Goal: Transaction & Acquisition: Register for event/course

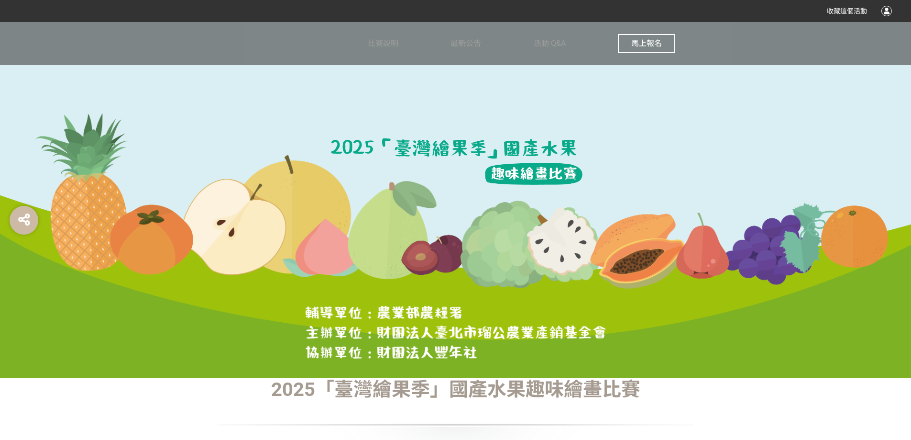
drag, startPoint x: 647, startPoint y: 41, endPoint x: 642, endPoint y: 46, distance: 6.8
click at [642, 46] on span "馬上報名" at bounding box center [646, 43] width 31 height 9
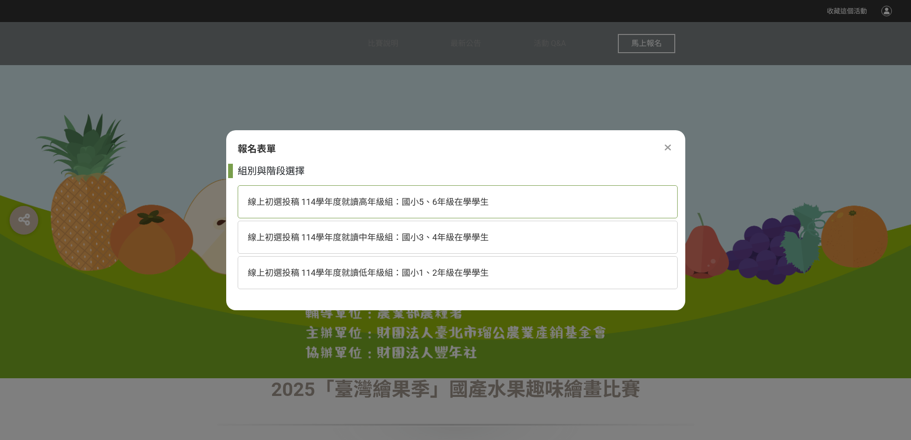
click at [341, 197] on span "線上初選投稿 114學年度就讀高年級組：國小5、6年級在學學生" at bounding box center [368, 202] width 241 height 10
select select "8"
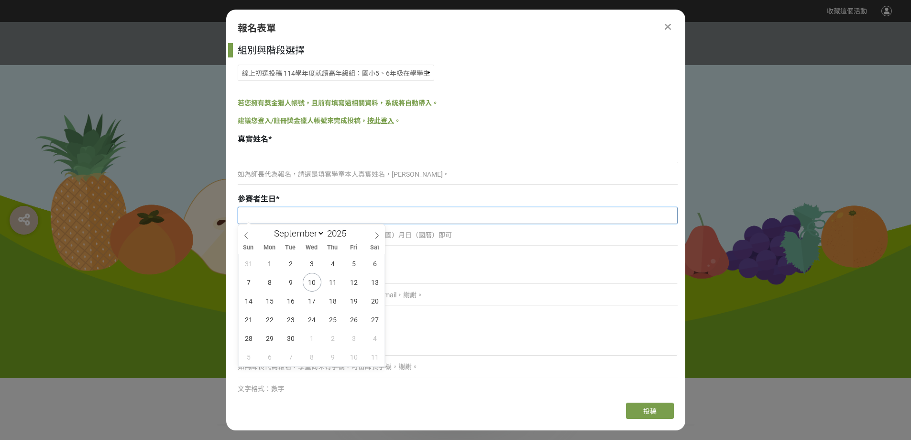
click at [337, 216] on input "text" at bounding box center [457, 215] width 439 height 16
click at [343, 233] on input "2025" at bounding box center [339, 233] width 29 height 11
type input "2015"
click at [381, 119] on link "按此登入" at bounding box center [380, 121] width 27 height 8
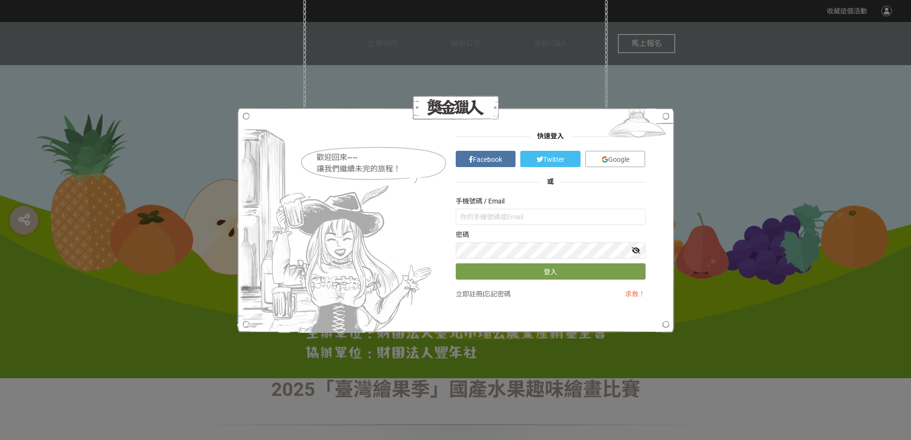
click at [499, 159] on span "Facebook" at bounding box center [487, 159] width 29 height 8
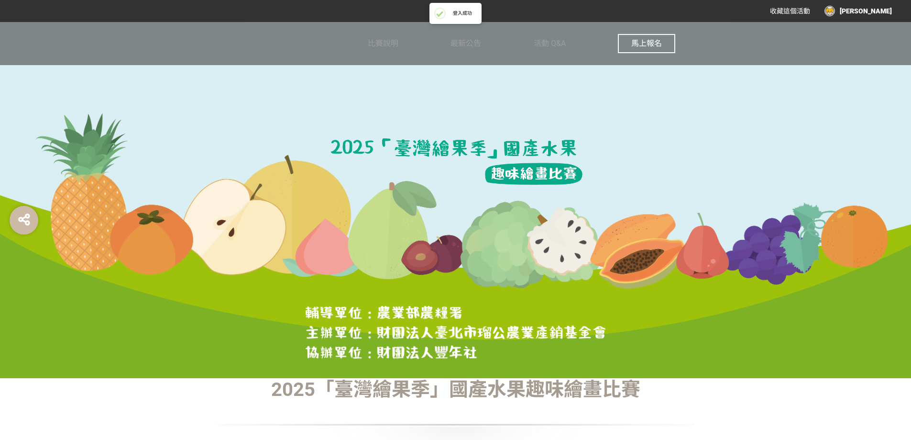
click at [862, 10] on div "[PERSON_NAME]" at bounding box center [858, 11] width 67 height 11
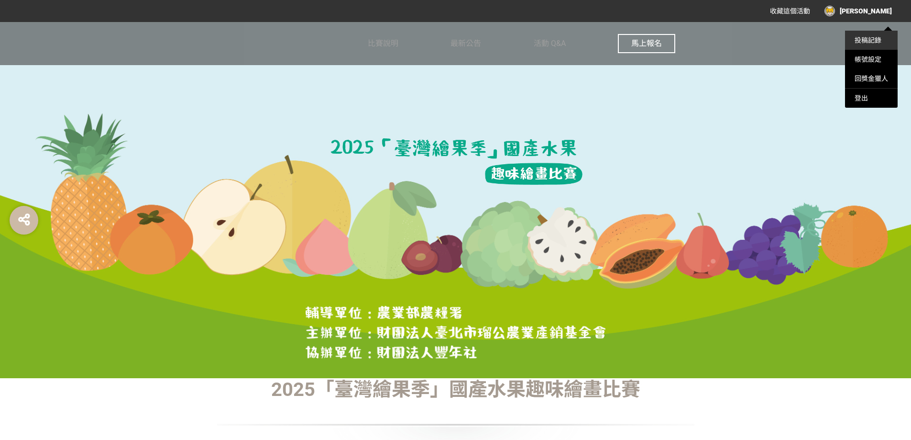
click at [874, 44] on li "投稿記錄" at bounding box center [871, 40] width 53 height 19
click at [873, 37] on link "投稿記錄" at bounding box center [868, 40] width 27 height 8
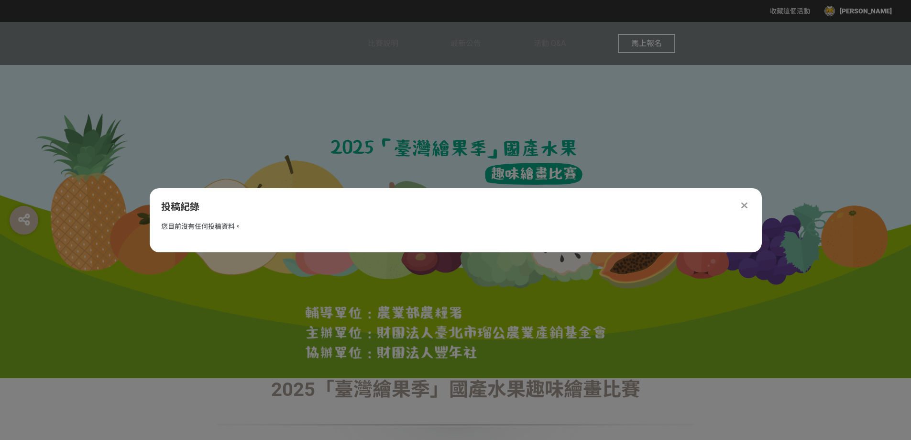
click at [878, 23] on div "比賽說明 最新公告 活動 Q&A 馬上報名" at bounding box center [455, 43] width 911 height 43
click at [750, 201] on div at bounding box center [744, 204] width 11 height 11
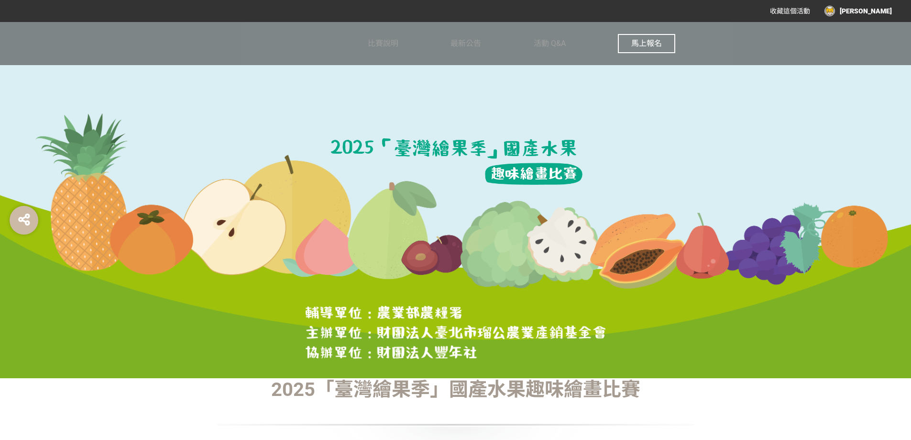
click at [876, 8] on div "[PERSON_NAME]" at bounding box center [858, 11] width 67 height 11
click at [870, 93] on div "登出" at bounding box center [871, 97] width 53 height 19
click at [885, 13] on div at bounding box center [887, 11] width 11 height 11
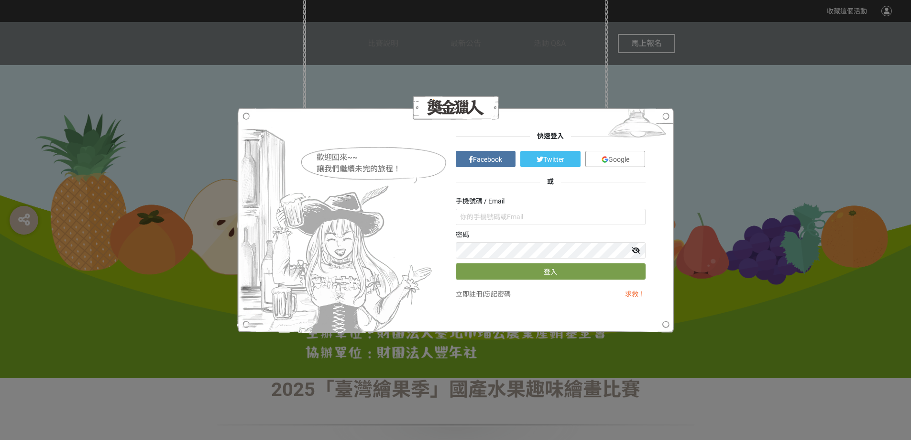
click at [623, 153] on link "Google" at bounding box center [616, 159] width 60 height 16
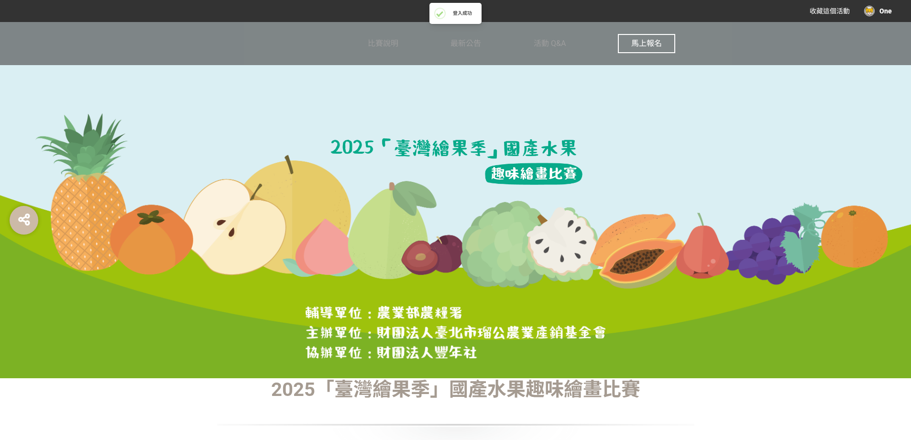
click at [886, 12] on div "One" at bounding box center [878, 11] width 28 height 11
click at [871, 43] on link "投稿記錄" at bounding box center [868, 40] width 27 height 8
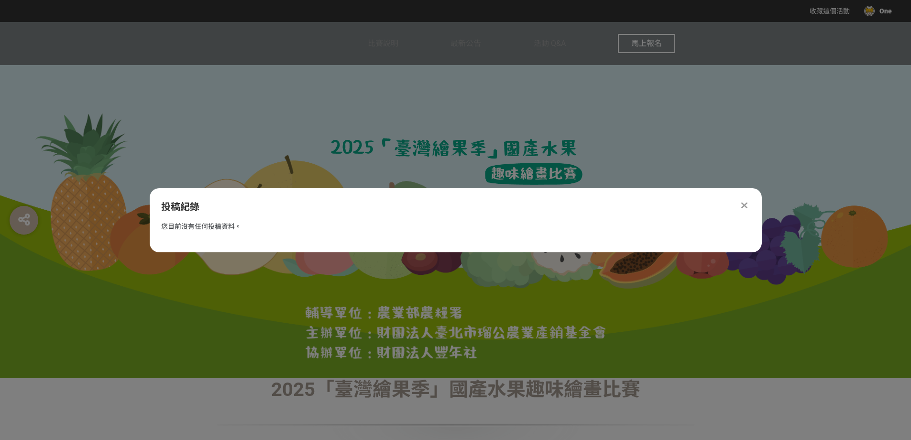
click at [747, 199] on div at bounding box center [744, 204] width 11 height 11
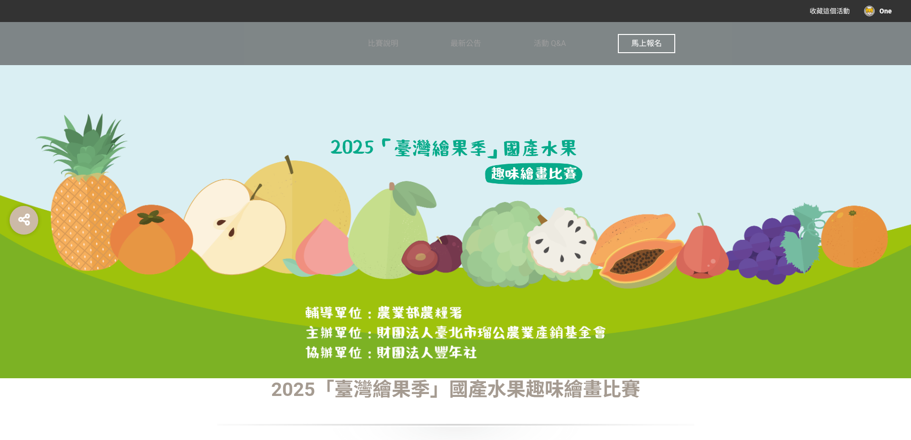
click at [883, 9] on div "One" at bounding box center [878, 11] width 28 height 11
click at [866, 101] on div "登出" at bounding box center [871, 97] width 53 height 19
click at [887, 10] on div at bounding box center [887, 11] width 11 height 11
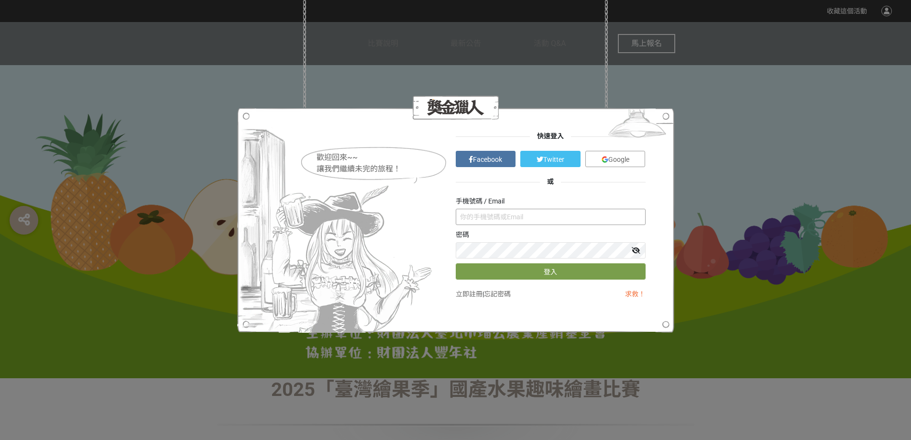
click at [507, 210] on input "text" at bounding box center [551, 217] width 190 height 16
type input "0980117144"
click at [530, 271] on button "登入" at bounding box center [551, 271] width 190 height 16
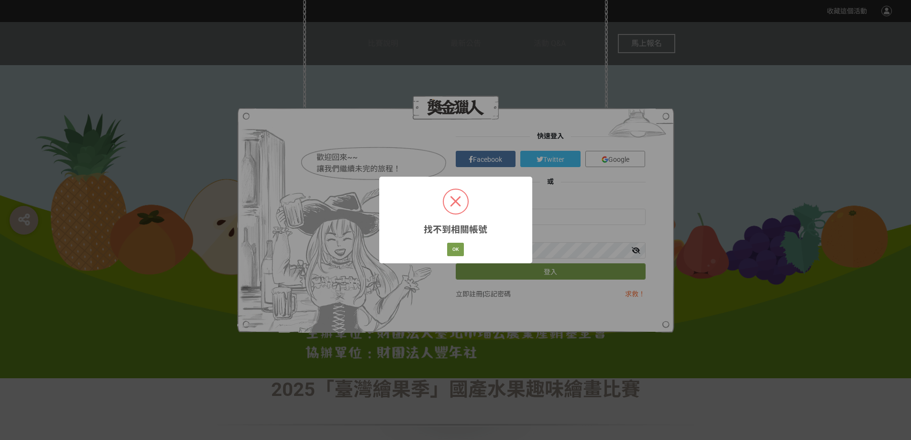
click at [454, 242] on div "OK Cancel" at bounding box center [456, 249] width 20 height 16
click at [458, 247] on button "OK" at bounding box center [455, 249] width 17 height 13
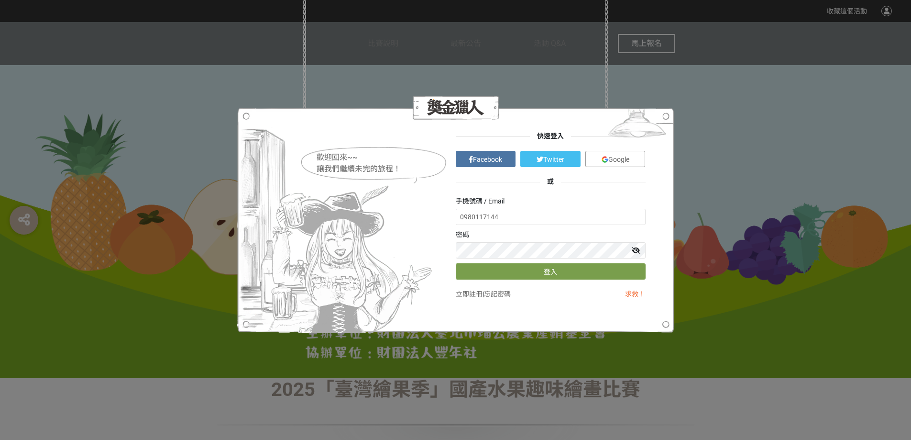
click at [511, 294] on link "忘記密碼" at bounding box center [497, 294] width 27 height 8
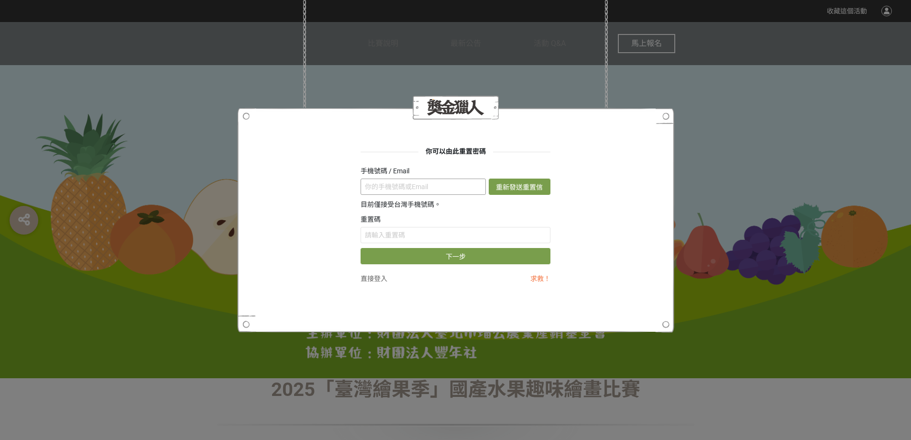
click at [388, 194] on input "text" at bounding box center [423, 186] width 125 height 16
type input "0"
type input "A"
click at [489, 178] on button "重新發送重置信" at bounding box center [520, 186] width 62 height 16
click at [442, 184] on input "[EMAIL_ADDRESS]." at bounding box center [423, 186] width 125 height 16
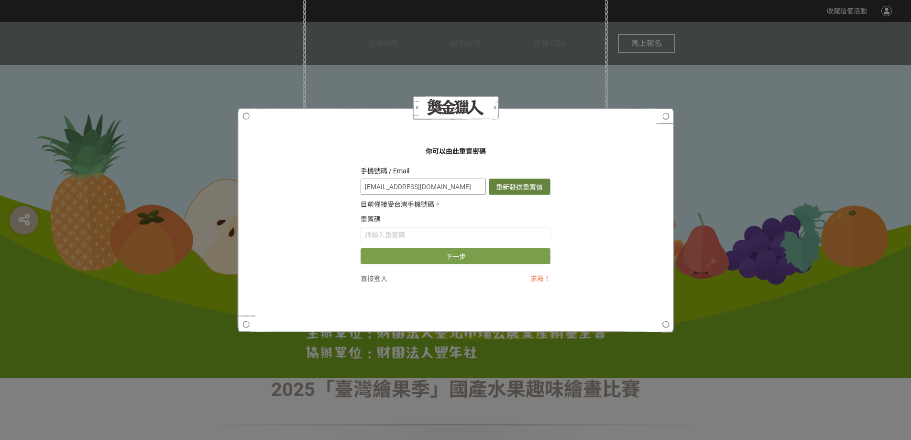
type input "[EMAIL_ADDRESS][DOMAIN_NAME]"
click at [538, 183] on button "重新發送重置信" at bounding box center [520, 186] width 62 height 16
drag, startPoint x: 470, startPoint y: 187, endPoint x: 0, endPoint y: 157, distance: 470.7
click at [0, 157] on div "你可以由此重置密碼 手機號碼 / Email [EMAIL_ADDRESS][DOMAIN_NAME] 發送重置信 目前僅接受台灣手機號碼。 重置碼 下一步 …" at bounding box center [455, 220] width 911 height 440
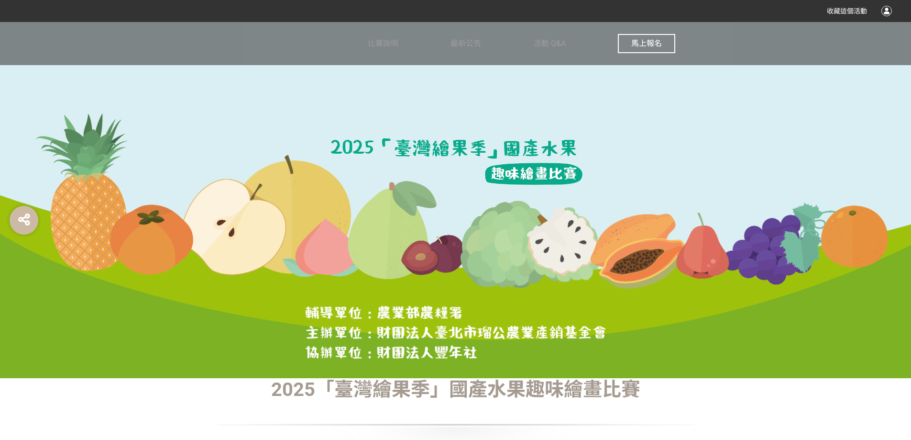
click at [892, 14] on div "收藏這個活動" at bounding box center [455, 11] width 911 height 22
click at [889, 12] on div at bounding box center [887, 11] width 11 height 11
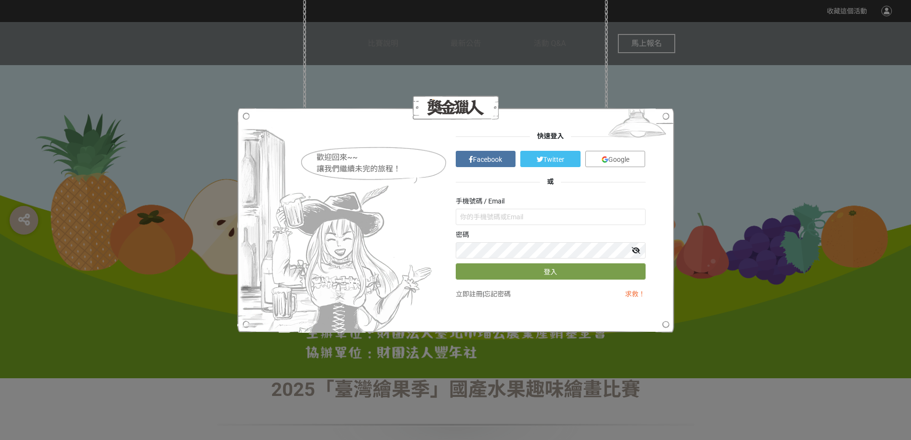
type input "0980117144"
drag, startPoint x: 519, startPoint y: 217, endPoint x: 0, endPoint y: 186, distance: 519.4
click at [0, 186] on div "歡迎回來~~ 讓我們繼續未完的旅程！ 快速登入 Facebook Twitter Google 或 手機號碼 / Email 0980117144 密碼 登入…" at bounding box center [455, 220] width 911 height 440
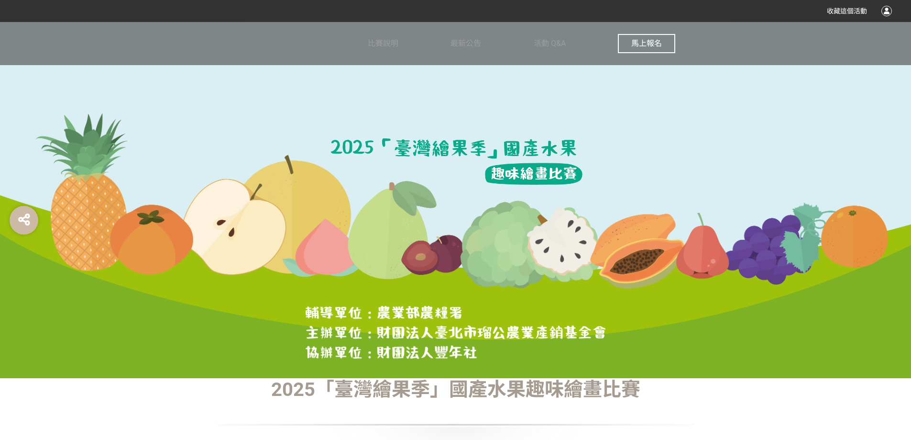
click at [895, 4] on div "收藏這個活動" at bounding box center [455, 11] width 911 height 22
click at [888, 10] on div at bounding box center [887, 11] width 11 height 11
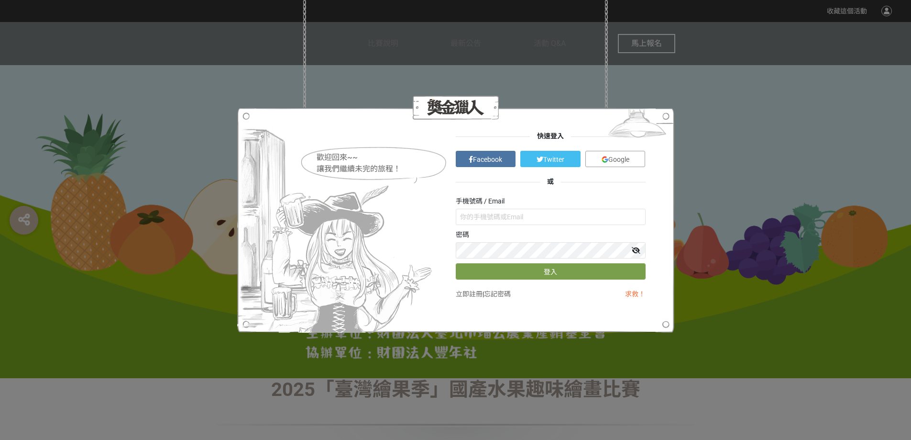
type input "0980117144"
click at [528, 217] on input "0980117144" at bounding box center [551, 217] width 190 height 16
click at [637, 248] on icon at bounding box center [636, 250] width 9 height 7
click at [591, 272] on button "登入" at bounding box center [551, 271] width 190 height 16
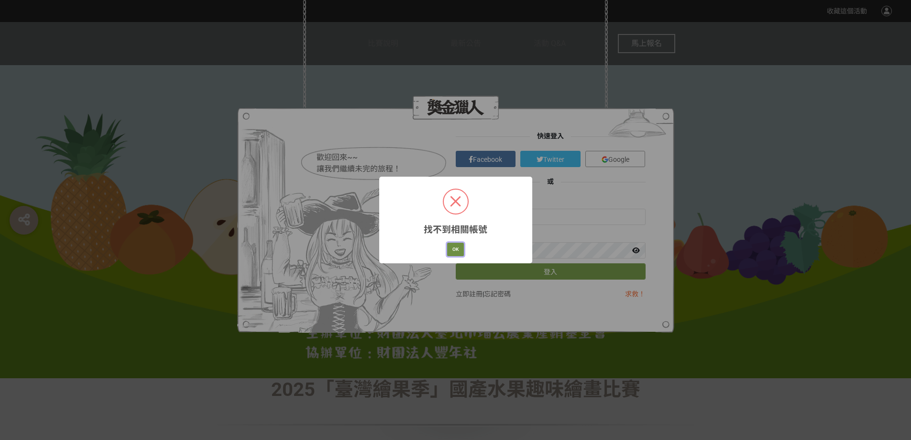
click at [456, 246] on button "OK" at bounding box center [455, 249] width 17 height 13
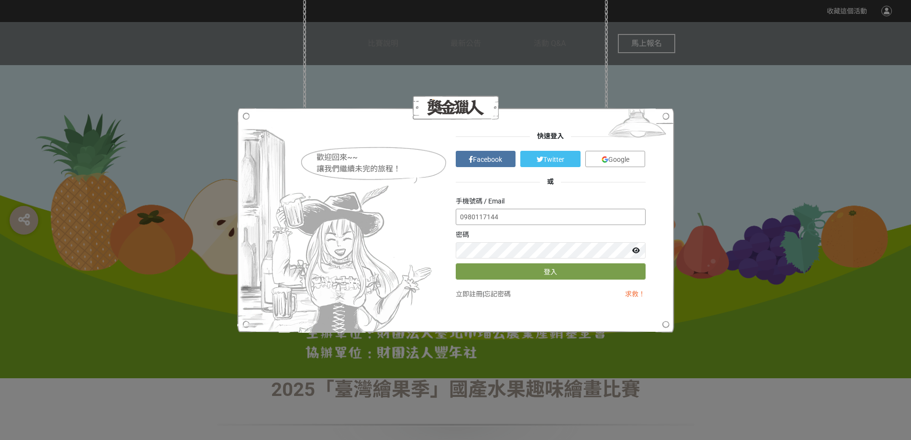
drag, startPoint x: 548, startPoint y: 215, endPoint x: 148, endPoint y: 201, distance: 400.1
click at [168, 206] on div "歡迎回來~~ 讓我們繼續未完的旅程！ 快速登入 Facebook Twitter Google 或 手機號碼 / Email 0980117144 密碼 登入…" at bounding box center [455, 220] width 911 height 440
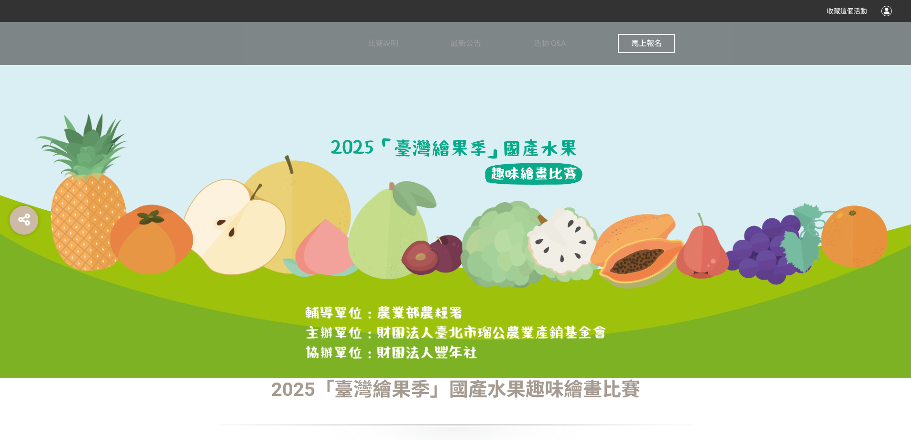
click at [885, 15] on div at bounding box center [887, 11] width 11 height 11
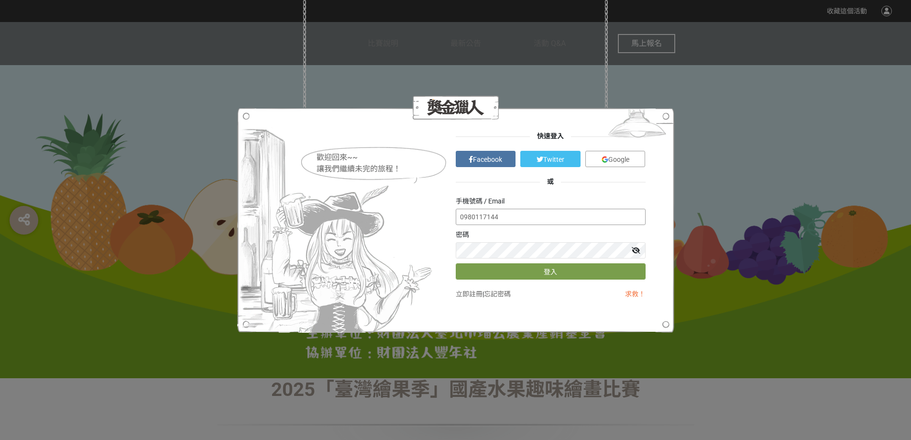
drag, startPoint x: 508, startPoint y: 214, endPoint x: 310, endPoint y: 216, distance: 197.1
click at [320, 214] on div "歡迎回來~~ 讓我們繼續未完的旅程！ 快速登入 Facebook Twitter Google 或 手機號碼 / Email 0980117144 密碼 登入…" at bounding box center [456, 219] width 380 height 177
type input "[EMAIL_ADDRESS][DOMAIN_NAME]"
click at [497, 275] on button "登入" at bounding box center [551, 271] width 190 height 16
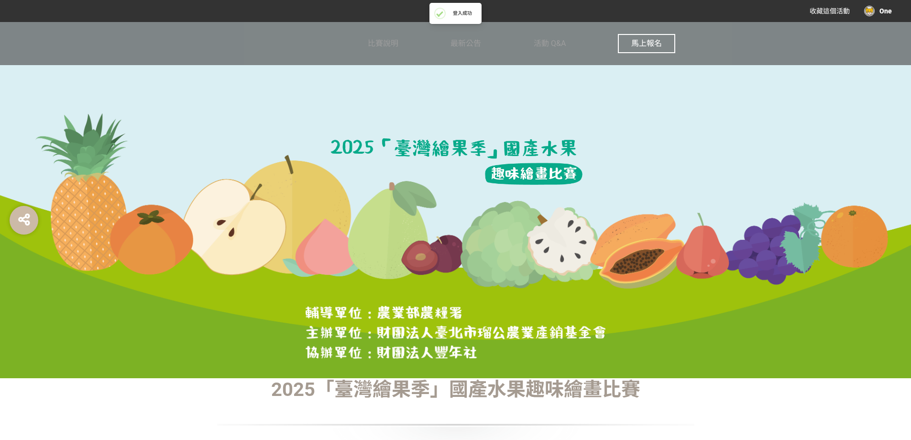
click at [892, 10] on div "收藏這個活動 One" at bounding box center [455, 11] width 911 height 22
click at [882, 13] on div "One" at bounding box center [878, 11] width 28 height 11
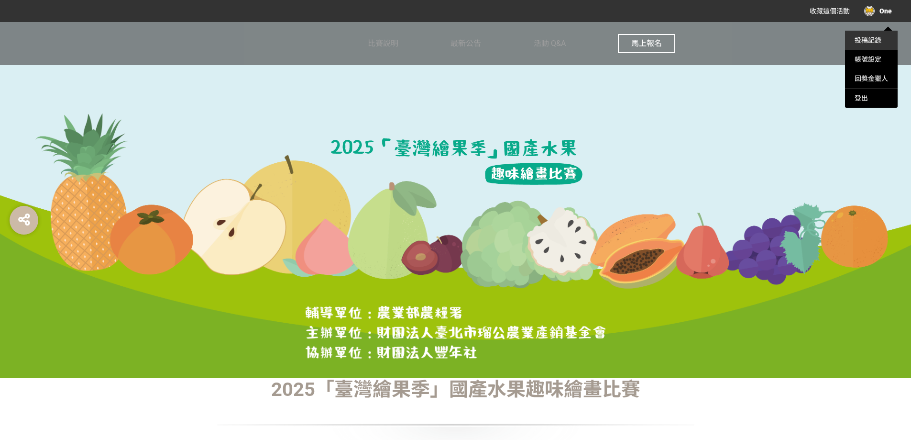
click at [873, 44] on link "投稿記錄" at bounding box center [868, 40] width 27 height 8
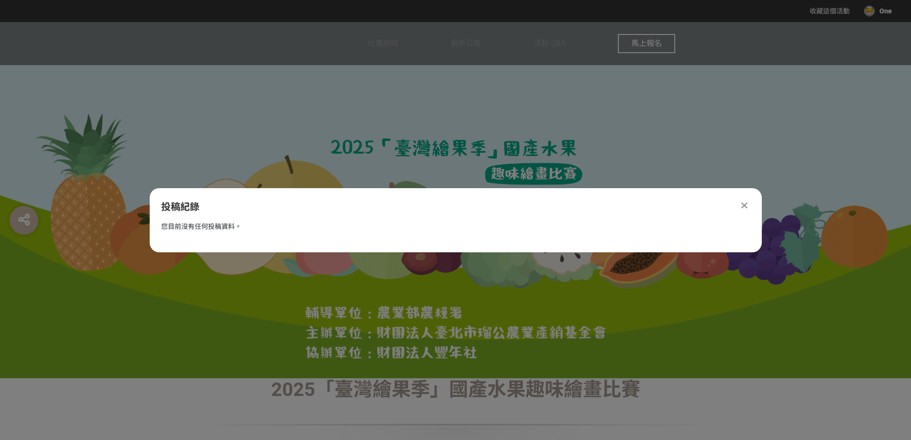
click at [741, 206] on div at bounding box center [744, 204] width 11 height 11
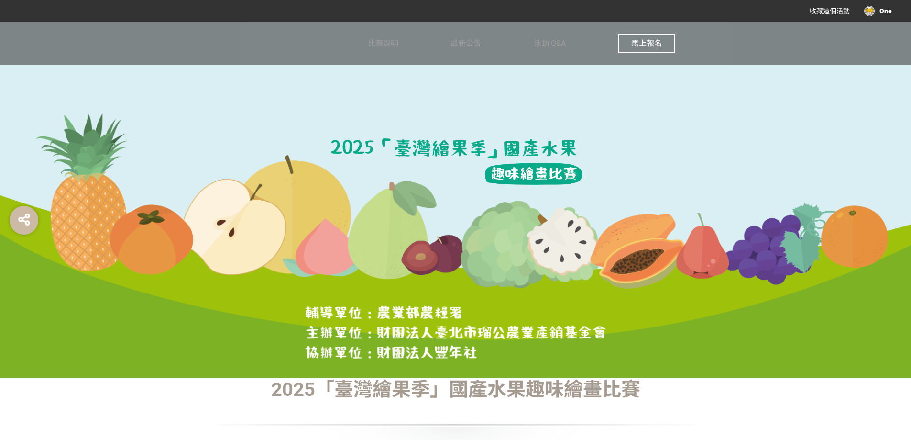
click at [870, 9] on div "One" at bounding box center [878, 11] width 28 height 11
click at [868, 79] on link "回獎金獵人" at bounding box center [871, 79] width 33 height 8
click at [568, 47] on div at bounding box center [455, 220] width 911 height 440
drag, startPoint x: 650, startPoint y: 40, endPoint x: 645, endPoint y: 54, distance: 14.7
click at [645, 57] on div "馬上報名" at bounding box center [646, 43] width 57 height 43
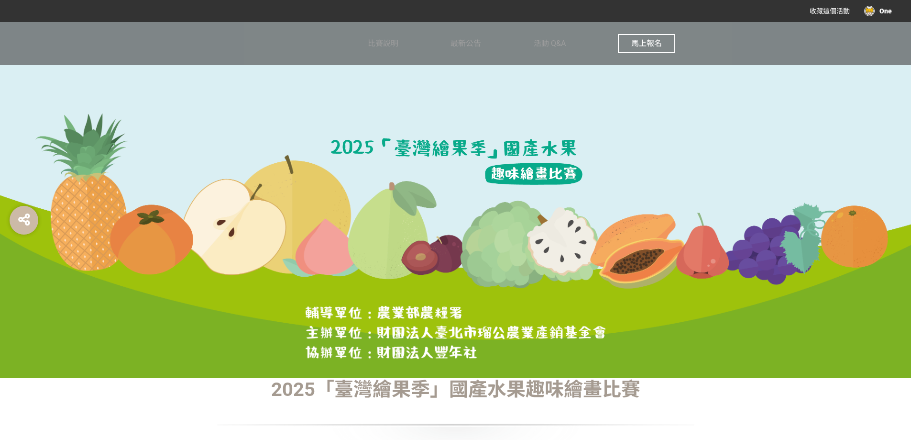
click at [645, 52] on button "馬上報名" at bounding box center [646, 43] width 57 height 19
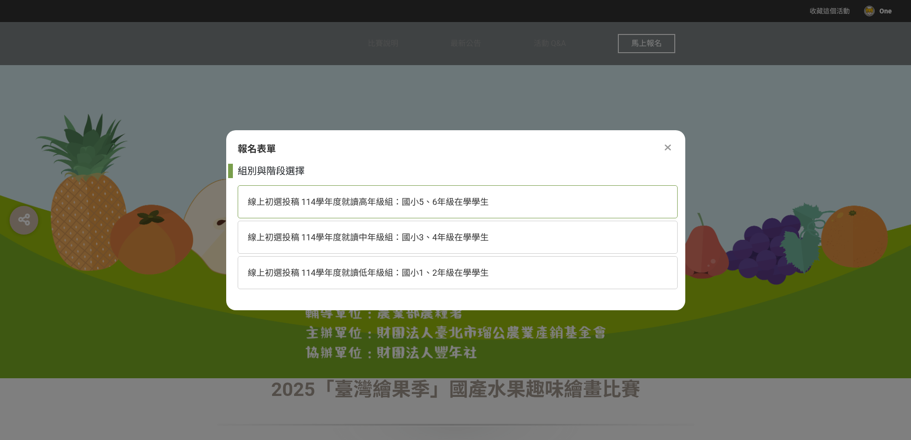
click at [516, 204] on div "線上初選投稿 114學年度就讀高年級組：國小5、6年級在學學生" at bounding box center [458, 201] width 440 height 33
select select "8"
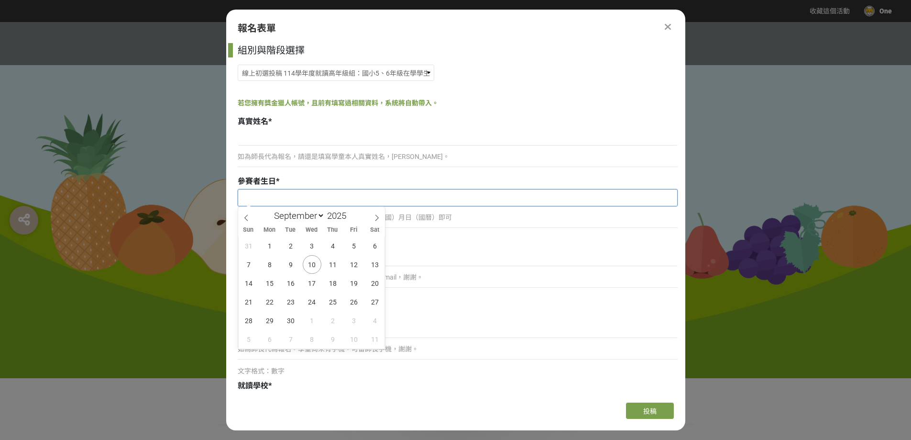
click at [375, 204] on input "text" at bounding box center [457, 197] width 439 height 16
click at [343, 215] on input "2025" at bounding box center [339, 215] width 29 height 11
type input "2015"
click at [249, 320] on span "27" at bounding box center [249, 320] width 19 height 19
type input "[DATE]"
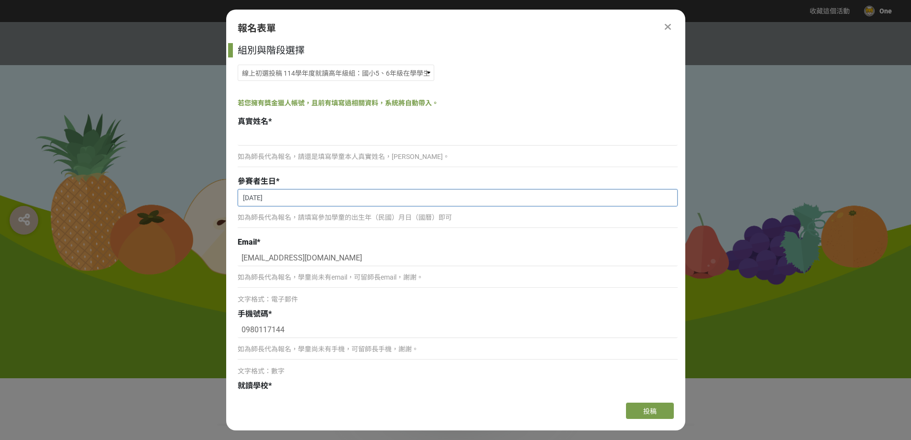
click at [278, 197] on input "[DATE]" at bounding box center [457, 197] width 439 height 16
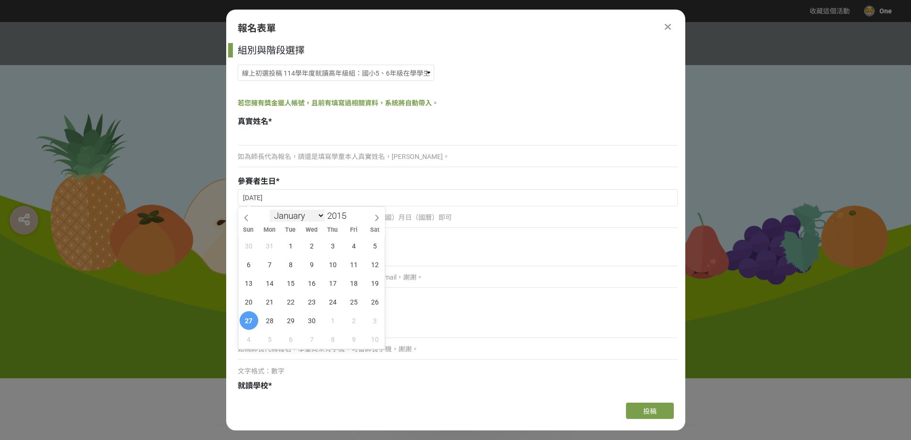
click at [293, 220] on select "January February March April May June July August September October November De…" at bounding box center [297, 216] width 55 height 12
select select "4"
click at [270, 210] on select "January February March April May June July August September October November De…" at bounding box center [297, 216] width 55 height 12
click at [294, 268] on span "5" at bounding box center [291, 264] width 19 height 19
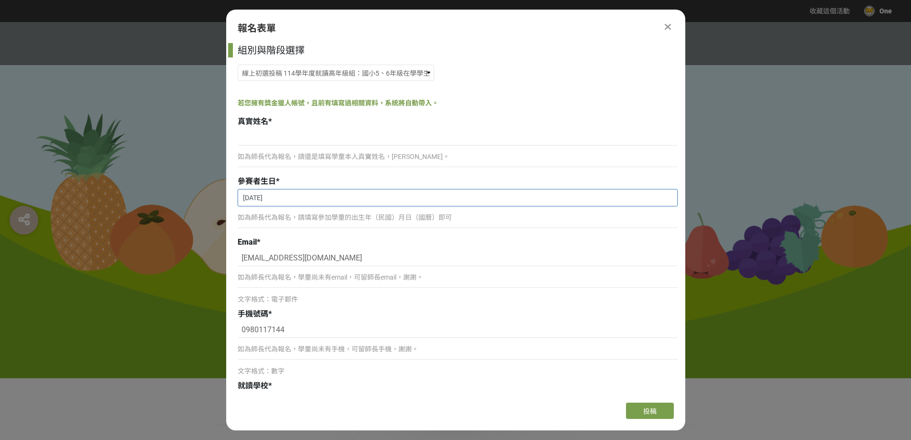
click at [302, 196] on input "[DATE]" at bounding box center [457, 197] width 439 height 16
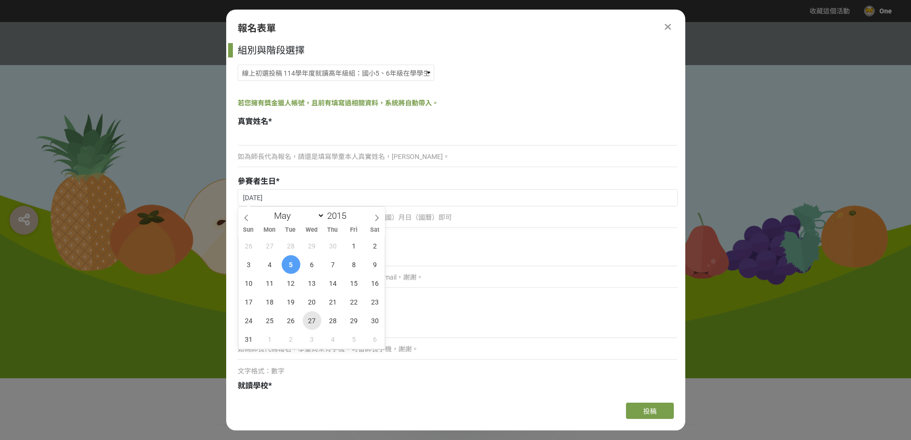
click at [317, 325] on span "27" at bounding box center [312, 320] width 19 height 19
type input "[DATE]"
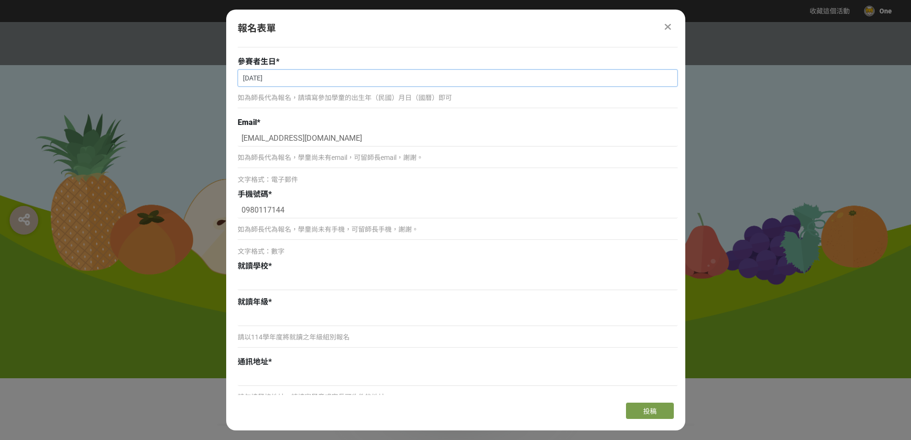
scroll to position [239, 0]
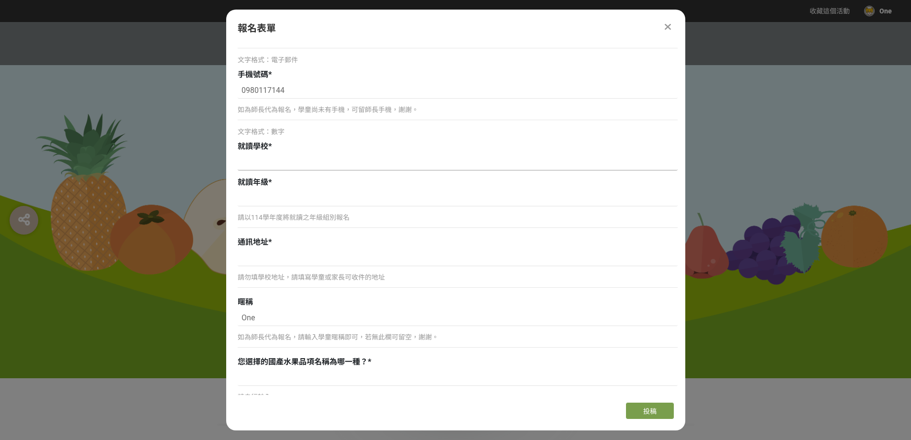
click at [317, 156] on input at bounding box center [458, 162] width 440 height 16
type input "大德國小"
click at [314, 202] on input at bounding box center [458, 198] width 440 height 16
type input "五年庚班"
click at [284, 251] on input at bounding box center [458, 258] width 440 height 16
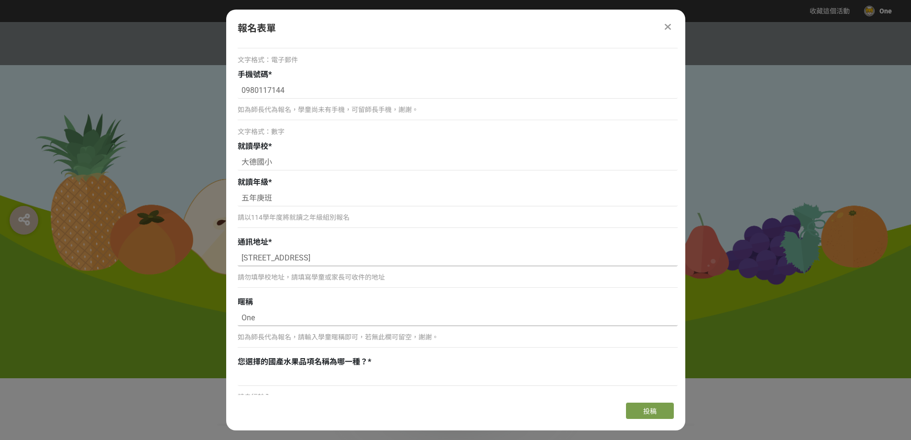
type input "[STREET_ADDRESS]"
click at [310, 317] on input "One" at bounding box center [458, 317] width 440 height 16
type input "O"
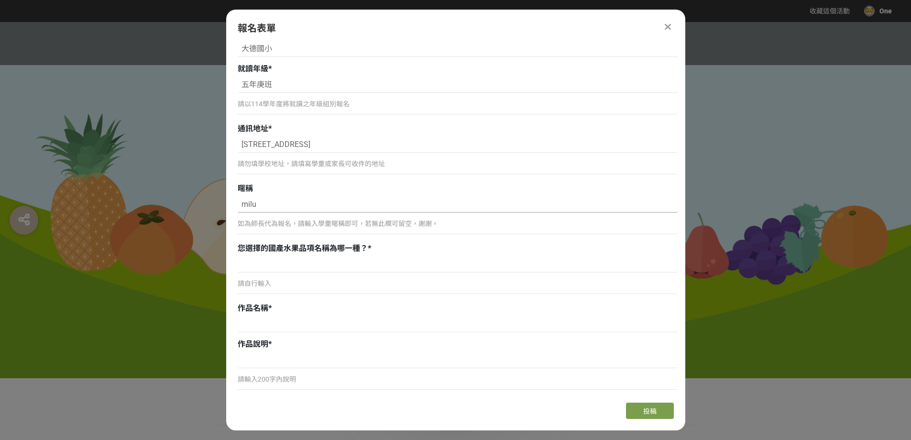
scroll to position [478, 0]
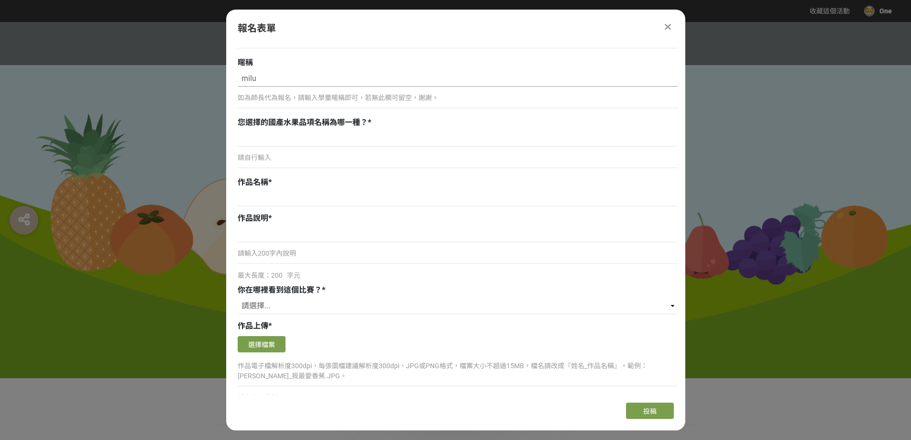
type input "milu"
click at [298, 160] on p "請自行輸入" at bounding box center [458, 158] width 440 height 10
click at [298, 157] on p "請自行輸入" at bounding box center [458, 158] width 440 height 10
click at [298, 154] on p "請自行輸入" at bounding box center [458, 158] width 440 height 10
click at [298, 141] on input at bounding box center [458, 138] width 440 height 16
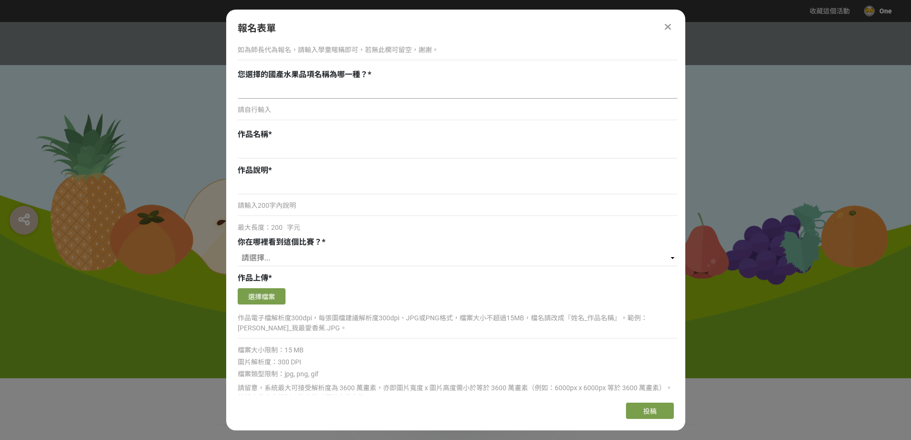
scroll to position [909, 0]
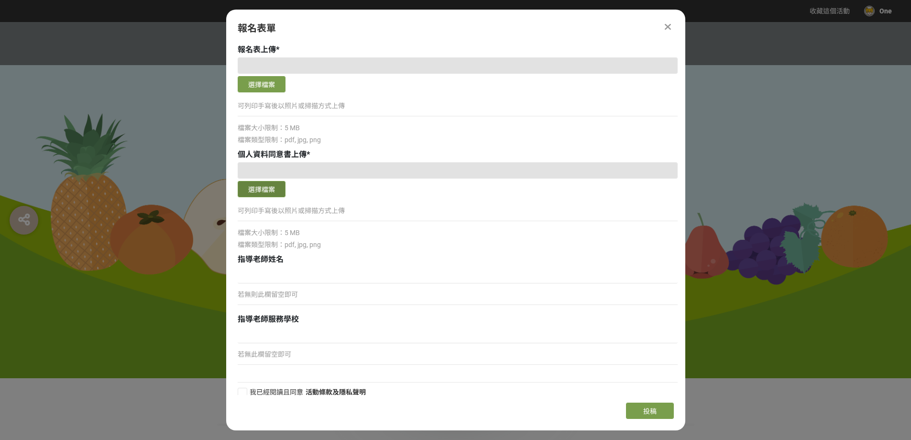
click at [254, 193] on button "選擇檔案" at bounding box center [262, 189] width 48 height 16
click at [670, 29] on icon at bounding box center [668, 27] width 6 height 10
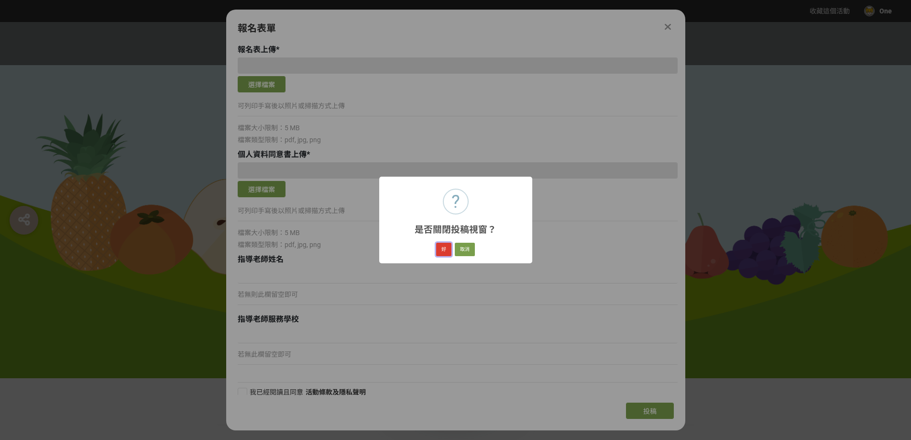
click at [443, 250] on button "好" at bounding box center [443, 249] width 15 height 13
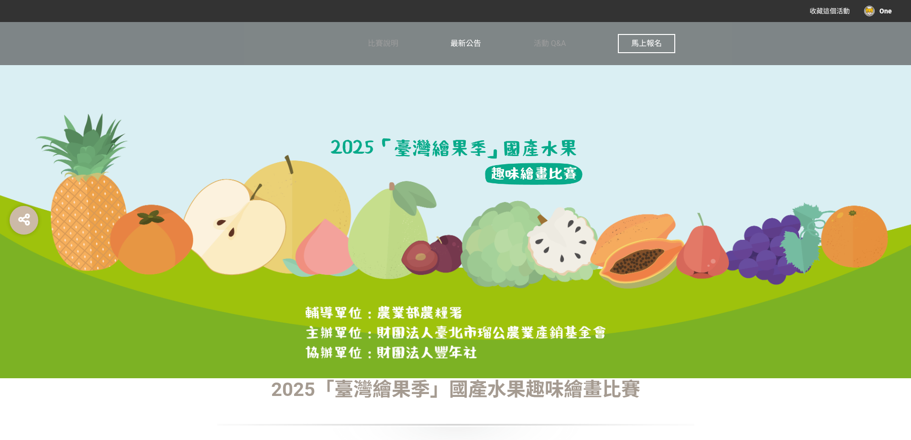
click at [475, 47] on span "最新公告" at bounding box center [466, 43] width 31 height 9
click at [545, 43] on span "活動 Q&A" at bounding box center [550, 43] width 32 height 9
click at [465, 43] on span "最新公告" at bounding box center [466, 43] width 31 height 9
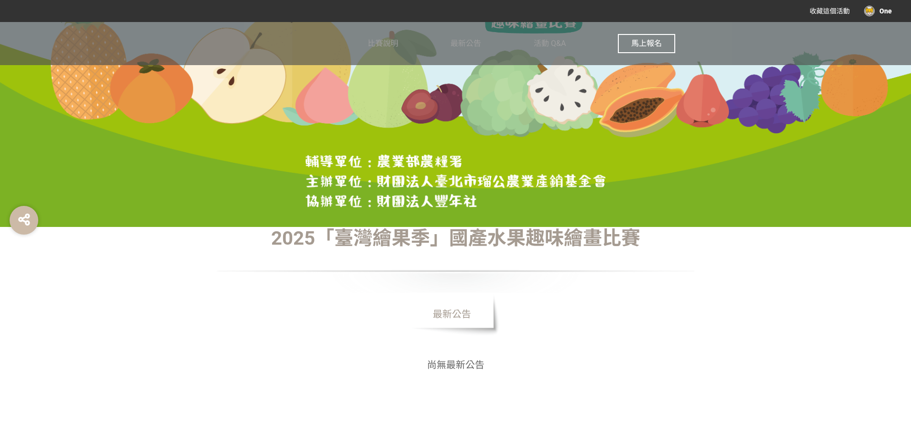
scroll to position [48, 0]
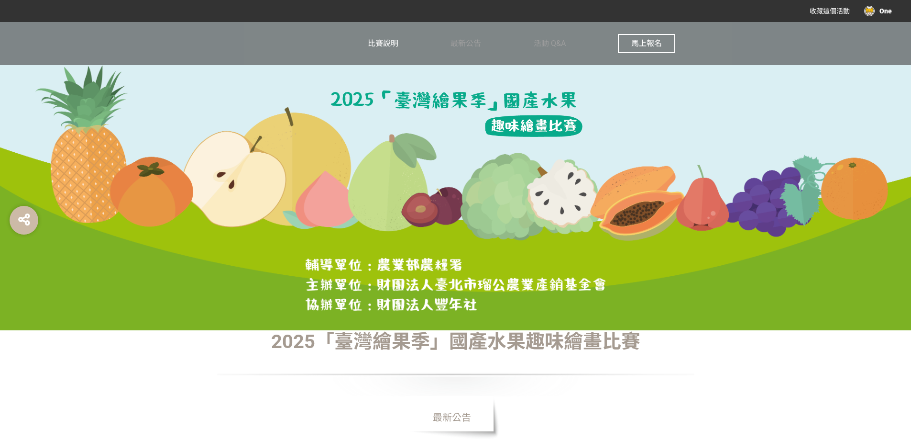
click at [383, 40] on span "比賽說明" at bounding box center [383, 43] width 31 height 9
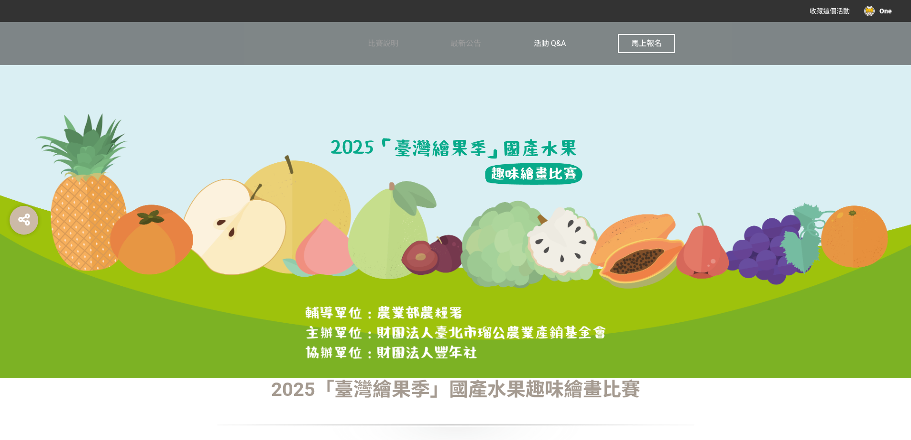
click at [551, 41] on span "活動 Q&A" at bounding box center [550, 43] width 32 height 9
click at [470, 45] on span "最新公告" at bounding box center [466, 43] width 31 height 9
click at [388, 37] on link "比賽說明" at bounding box center [383, 43] width 31 height 43
click at [393, 42] on span "比賽說明" at bounding box center [383, 43] width 31 height 9
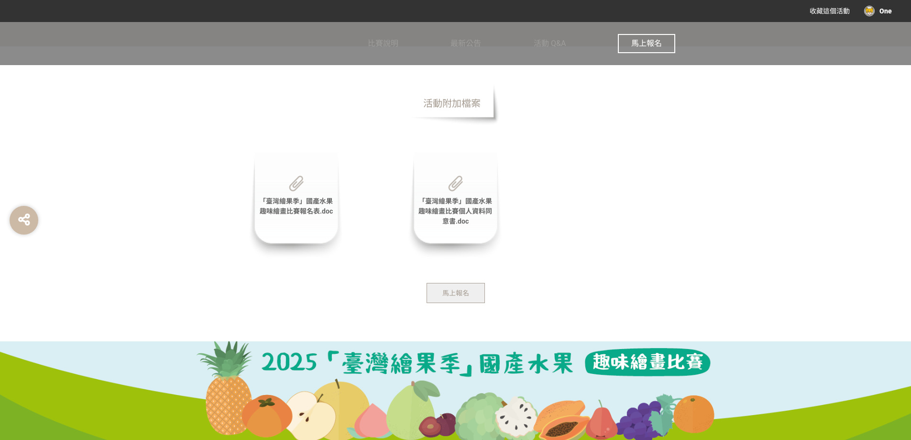
scroll to position [2009, 0]
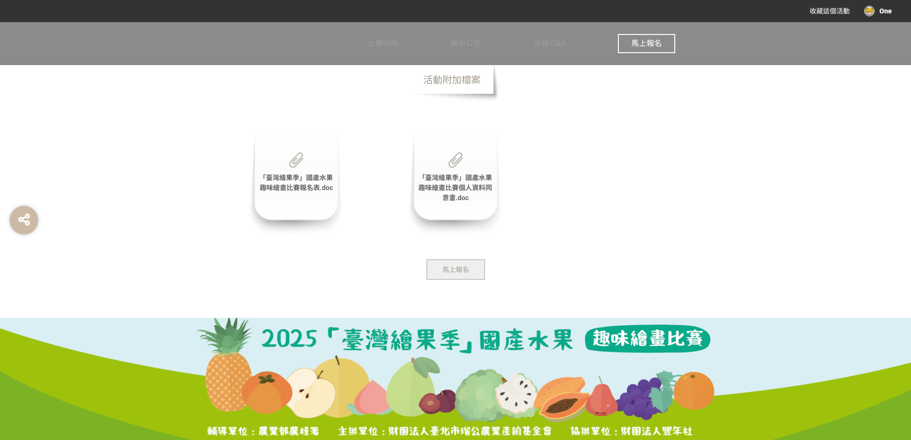
click at [295, 185] on span "「臺灣繪果季」國產水果趣味繪畫比賽報名表.doc" at bounding box center [296, 183] width 74 height 18
click at [460, 195] on span "「臺灣繪果季」國產水果趣味繪畫比賽個人資料同意書.doc" at bounding box center [456, 188] width 74 height 28
click at [886, 12] on div "One" at bounding box center [878, 11] width 28 height 11
click at [869, 78] on link "回獎金獵人" at bounding box center [871, 79] width 33 height 8
click at [648, 35] on div at bounding box center [455, 220] width 911 height 440
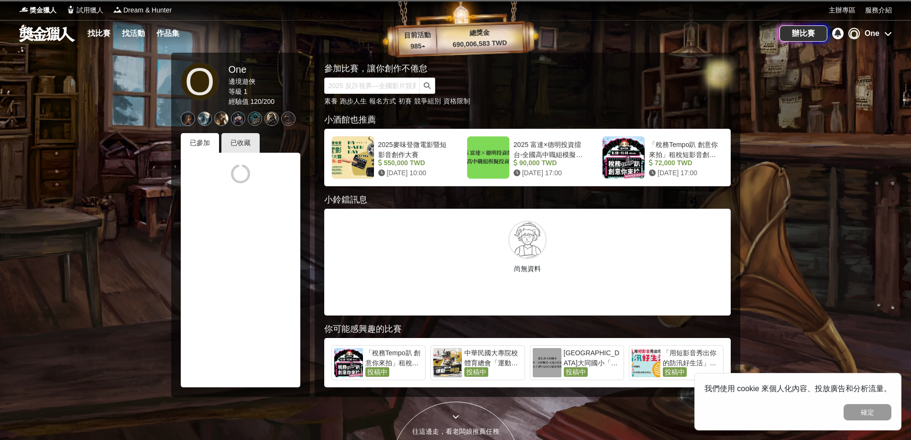
click at [889, 35] on icon at bounding box center [888, 34] width 8 height 8
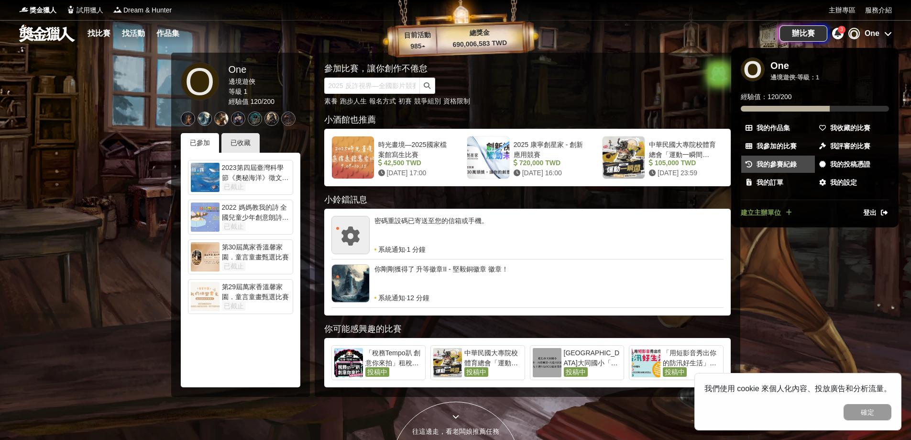
click at [777, 160] on span "我的參賽紀錄" at bounding box center [777, 164] width 40 height 10
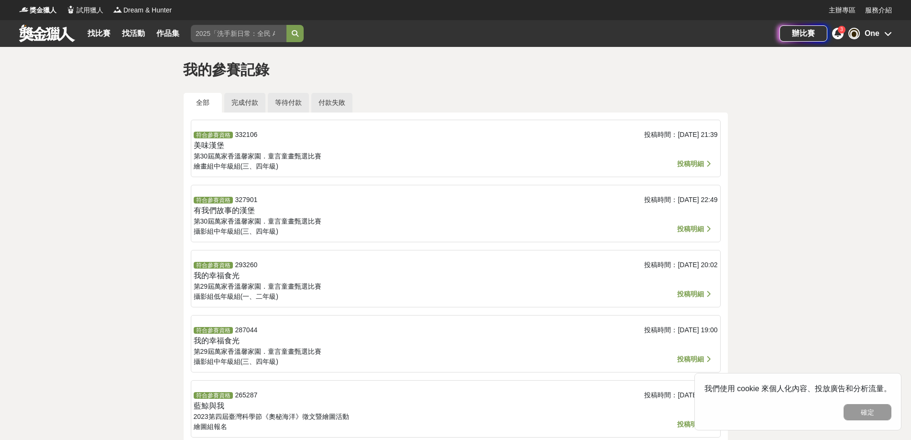
click at [885, 36] on icon at bounding box center [888, 34] width 8 height 8
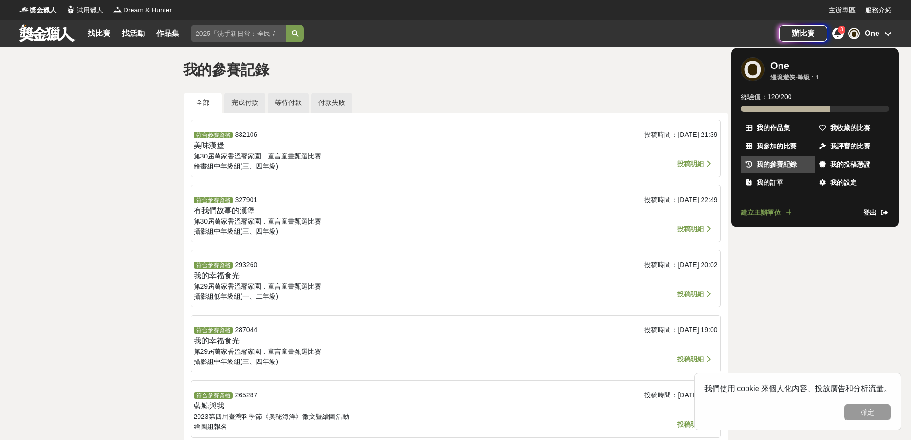
click at [786, 166] on span "我的參賽紀錄" at bounding box center [777, 164] width 40 height 10
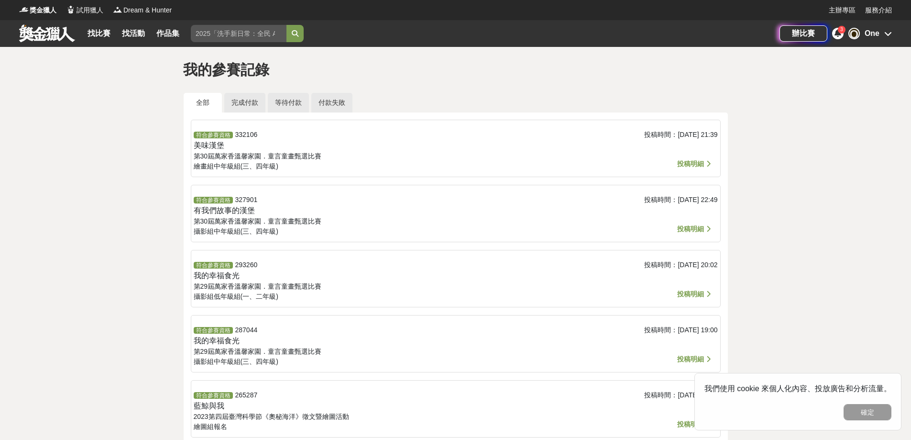
click at [837, 26] on div "辦比賽 3 O One" at bounding box center [836, 33] width 112 height 27
click at [837, 36] on icon at bounding box center [838, 33] width 7 height 8
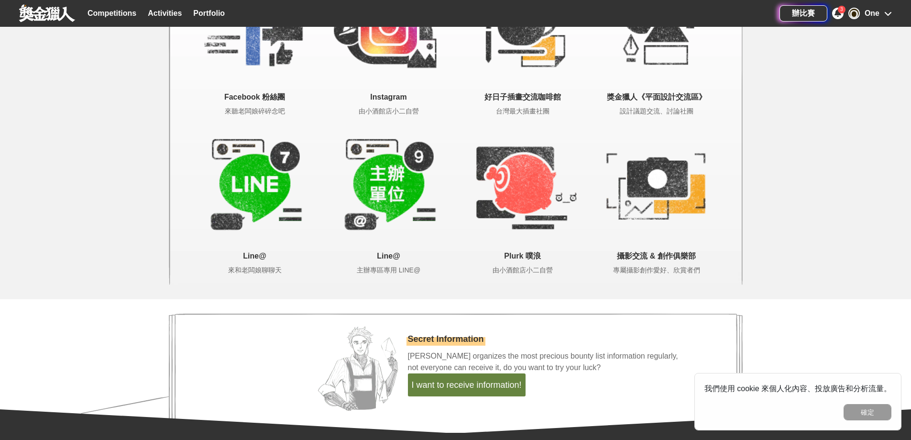
scroll to position [1984, 0]
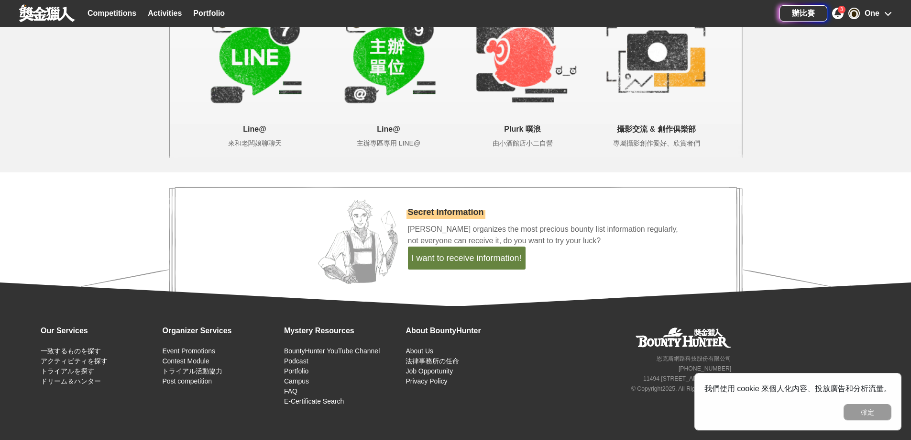
click at [884, 342] on div "Our Services 一致するものを探す アクティビティを探す トライアルを探す ドリーム＆ハンター Organizer Services Event P…" at bounding box center [455, 373] width 911 height 134
click at [861, 408] on button "確定" at bounding box center [868, 412] width 48 height 16
